Goal: Information Seeking & Learning: Learn about a topic

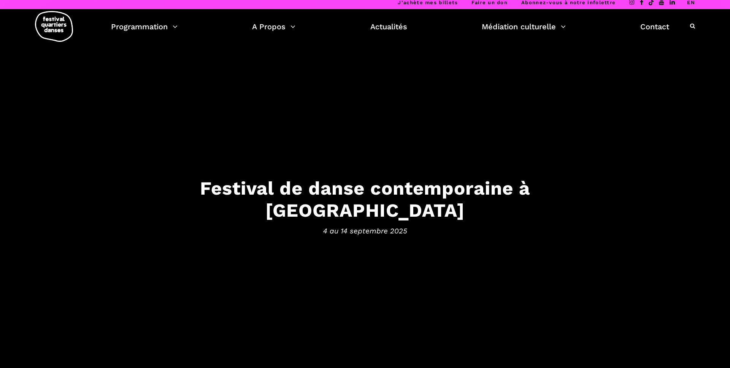
scroll to position [4, 0]
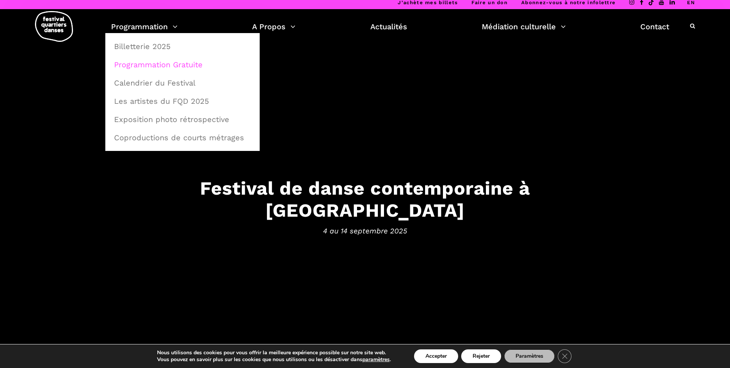
click at [152, 62] on link "Programmation Gratuite" at bounding box center [182, 64] width 146 height 17
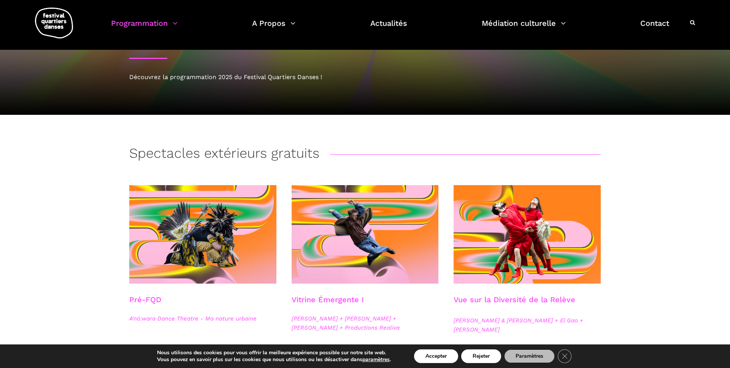
scroll to position [45, 0]
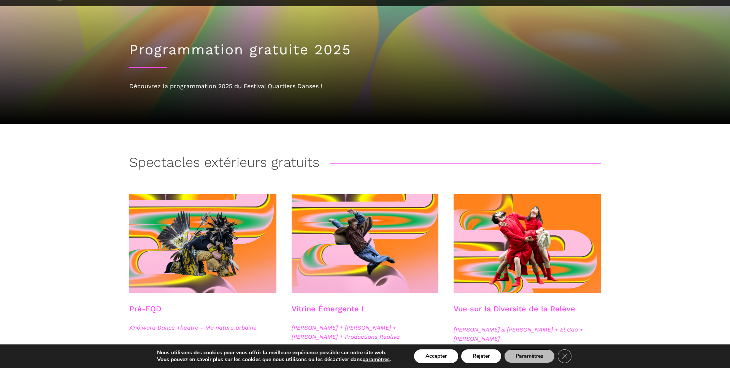
click at [423, 160] on div "Spectacles extérieurs gratuits" at bounding box center [364, 163] width 471 height 19
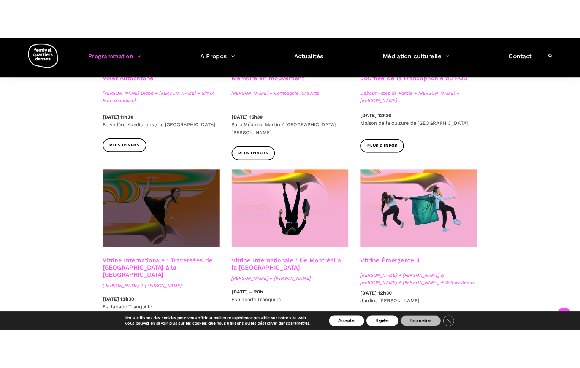
scroll to position [531, 0]
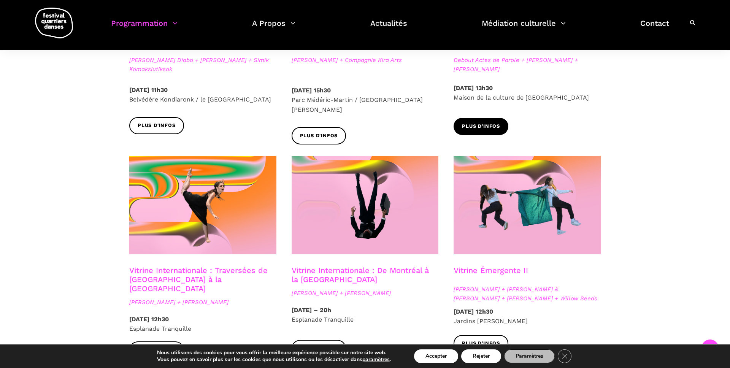
click at [482, 126] on span "Plus d'infos" at bounding box center [481, 126] width 38 height 8
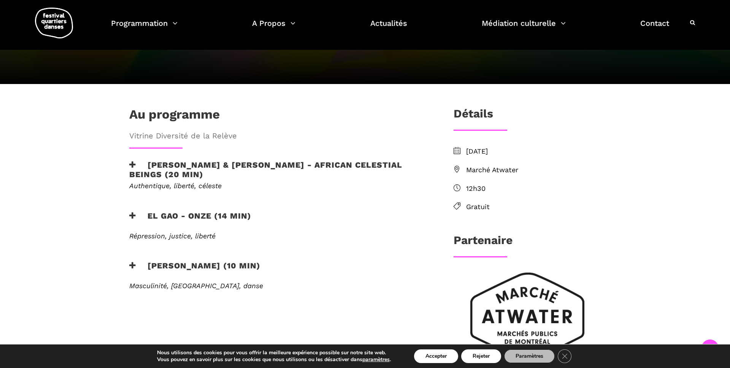
scroll to position [174, 0]
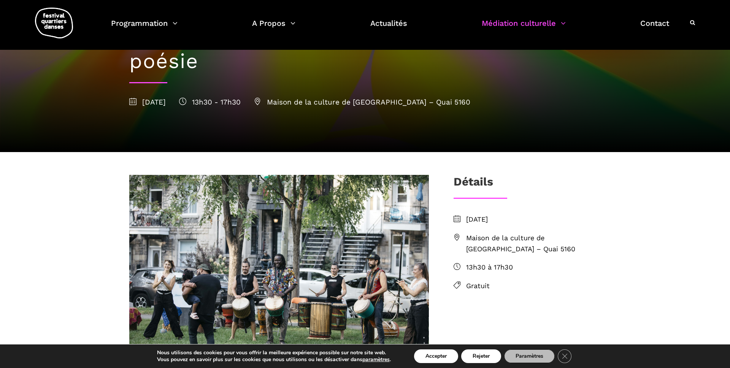
scroll to position [99, 0]
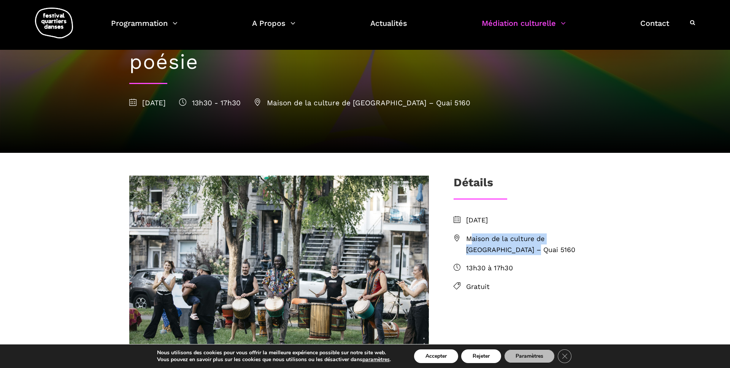
drag, startPoint x: 485, startPoint y: 238, endPoint x: 486, endPoint y: 246, distance: 8.1
click at [506, 250] on li "Maison de la culture de Verdun – Quai 5160" at bounding box center [526, 244] width 147 height 22
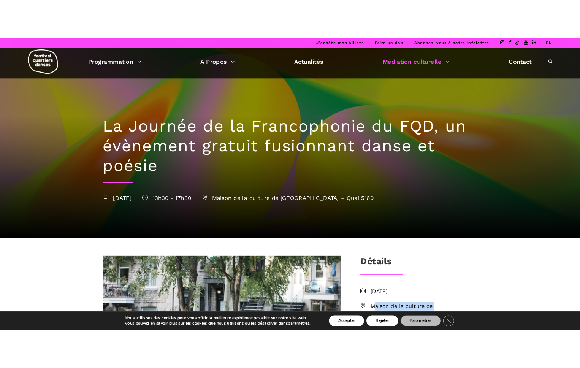
scroll to position [2, 0]
